Goal: Navigation & Orientation: Find specific page/section

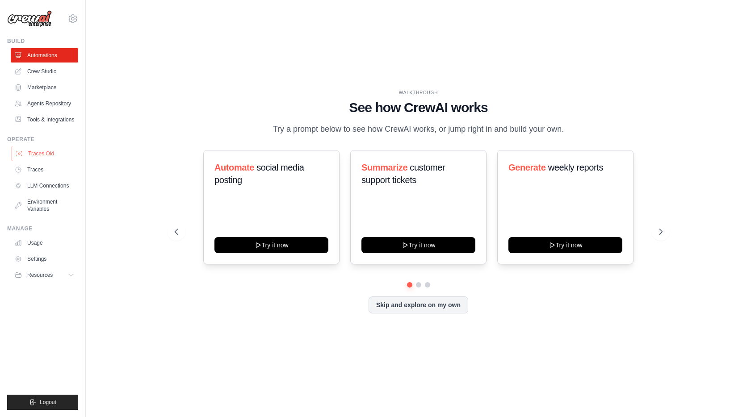
click at [51, 155] on link "Traces Old" at bounding box center [45, 154] width 67 height 14
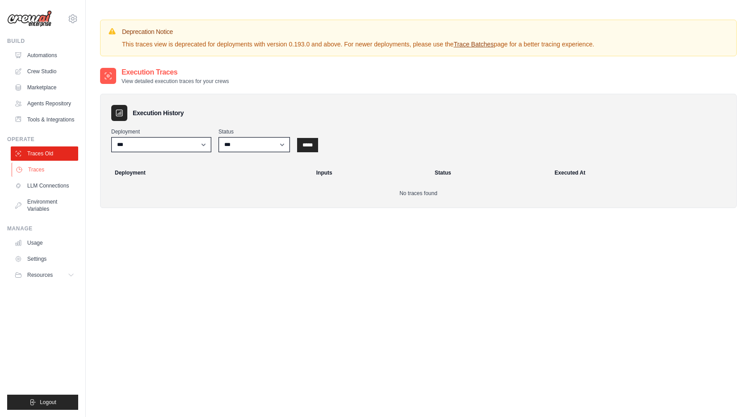
click at [45, 171] on link "Traces" at bounding box center [45, 170] width 67 height 14
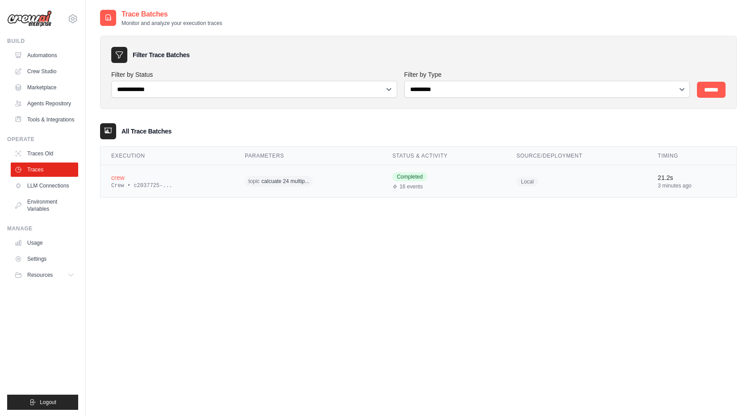
click at [235, 186] on td "topic calcuate 24 multip..." at bounding box center [307, 181] width 147 height 33
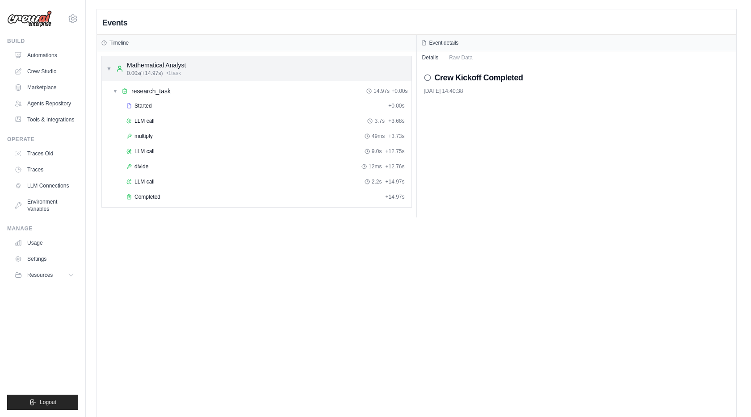
click at [105, 72] on div "▼ Mathematical Analyst 0.00s (+14.97s) • 1 task" at bounding box center [257, 68] width 310 height 25
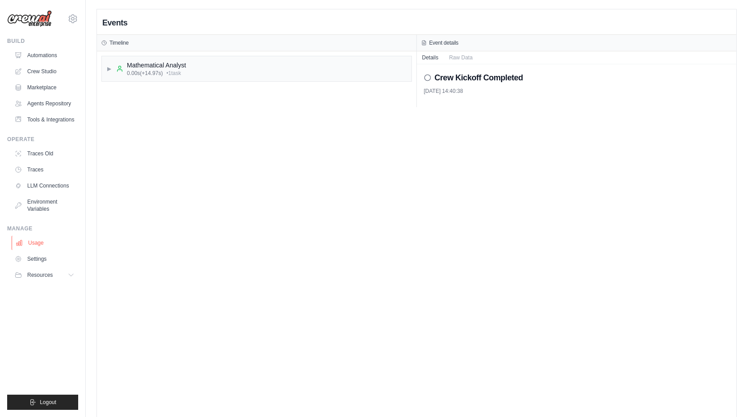
click at [44, 243] on link "Usage" at bounding box center [45, 243] width 67 height 14
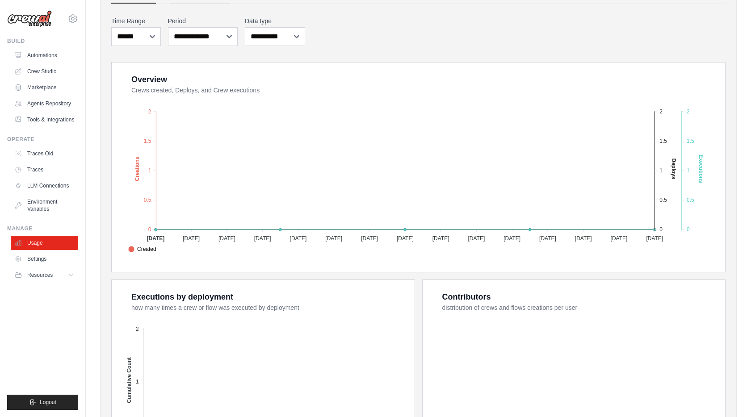
scroll to position [231, 0]
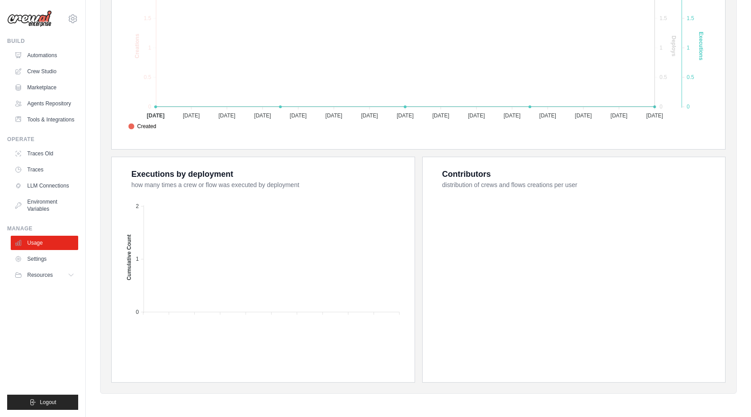
click at [164, 142] on span "Executions" at bounding box center [145, 146] width 35 height 8
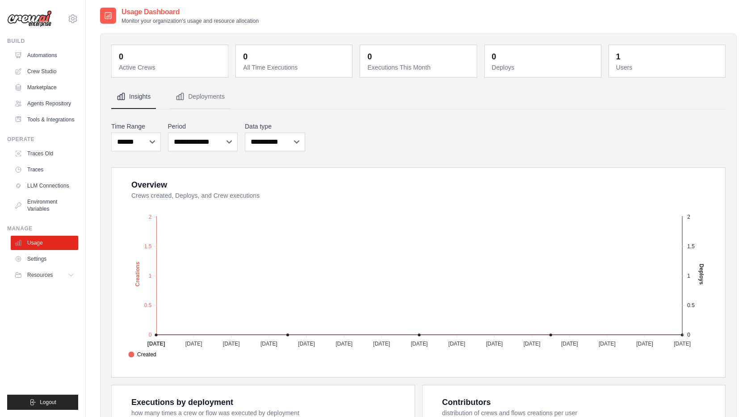
scroll to position [0, 0]
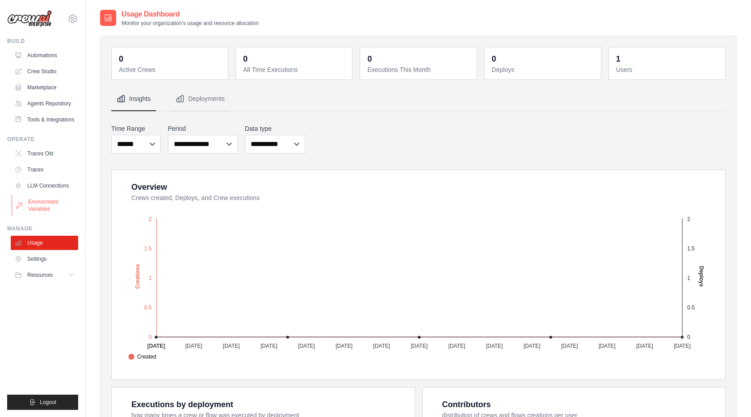
click at [34, 203] on link "Environment Variables" at bounding box center [45, 205] width 67 height 21
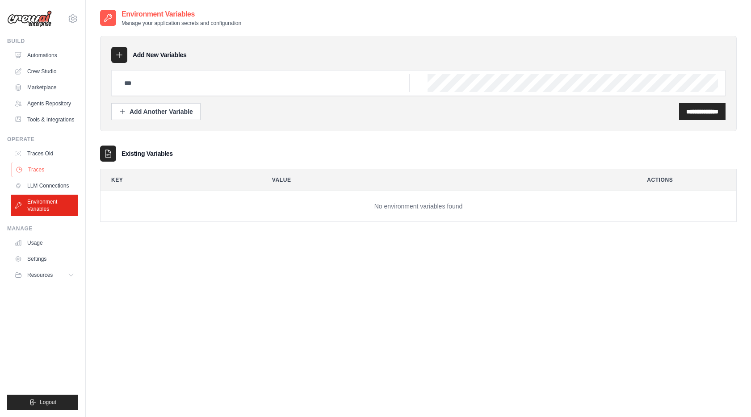
click at [47, 170] on link "Traces" at bounding box center [45, 170] width 67 height 14
click at [43, 187] on link "LLM Connections" at bounding box center [45, 186] width 67 height 14
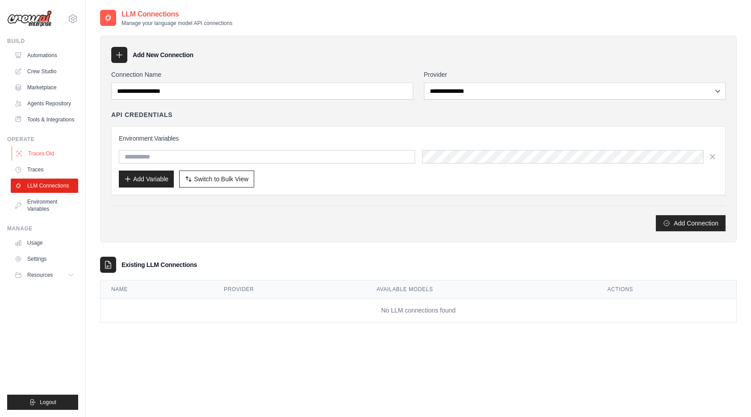
click at [47, 156] on link "Traces Old" at bounding box center [45, 154] width 67 height 14
